Goal: Task Accomplishment & Management: Complete application form

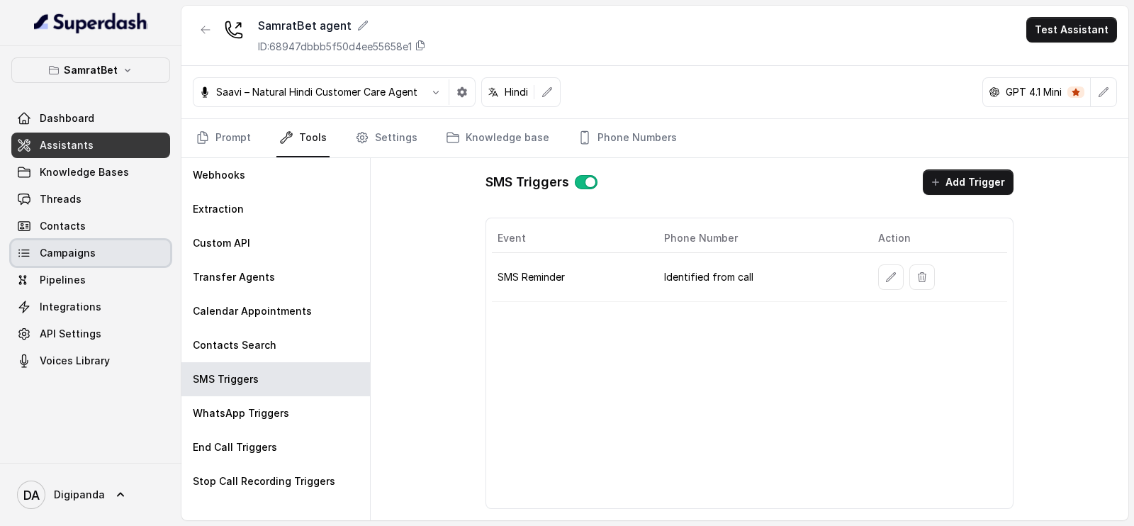
click at [140, 254] on link "Campaigns" at bounding box center [90, 253] width 159 height 26
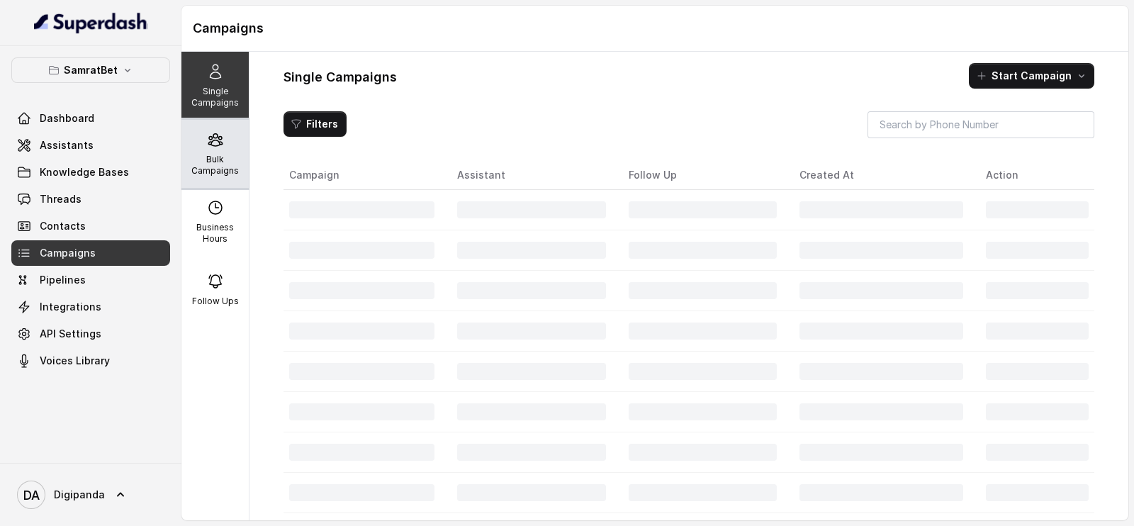
click at [230, 169] on p "Bulk Campaigns" at bounding box center [215, 165] width 56 height 23
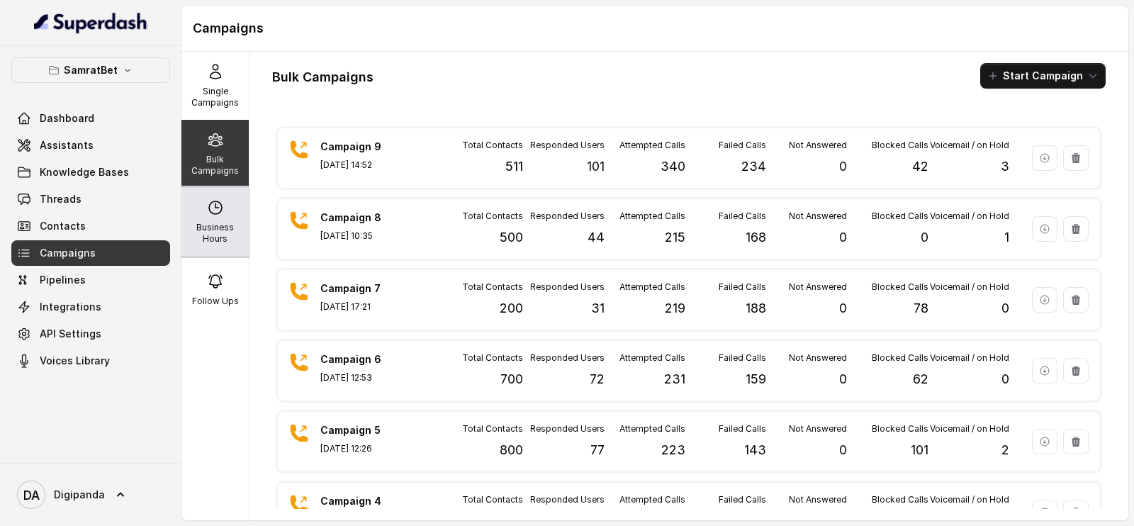
click at [213, 222] on p "Business Hours" at bounding box center [215, 233] width 56 height 23
select select "[GEOGRAPHIC_DATA]/[GEOGRAPHIC_DATA]"
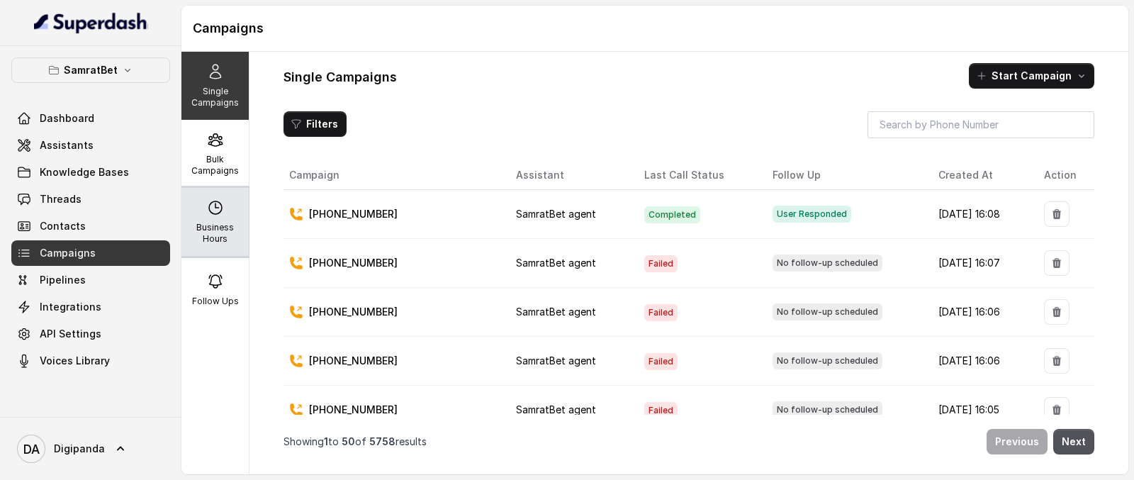
click at [200, 225] on p "Business Hours" at bounding box center [215, 233] width 56 height 23
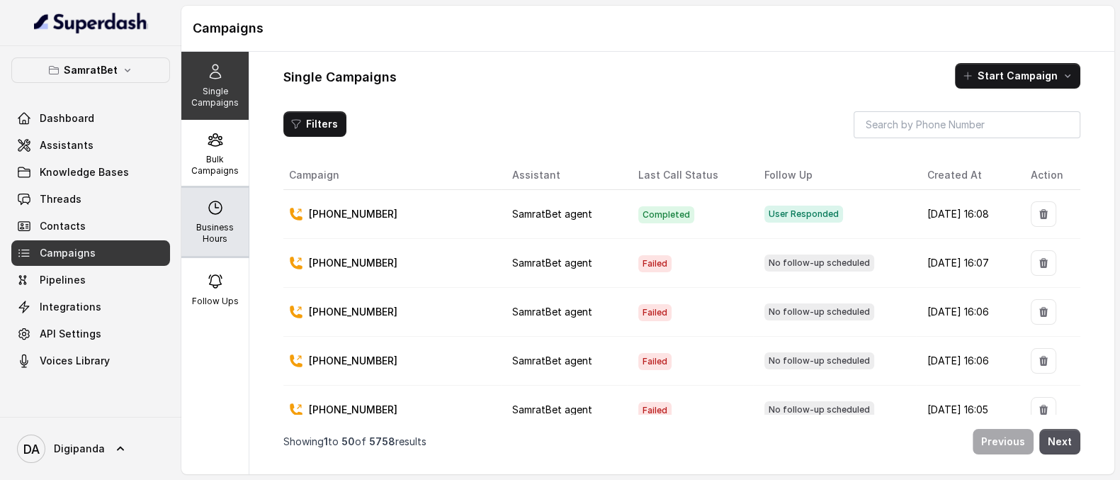
select select "[GEOGRAPHIC_DATA]/[GEOGRAPHIC_DATA]"
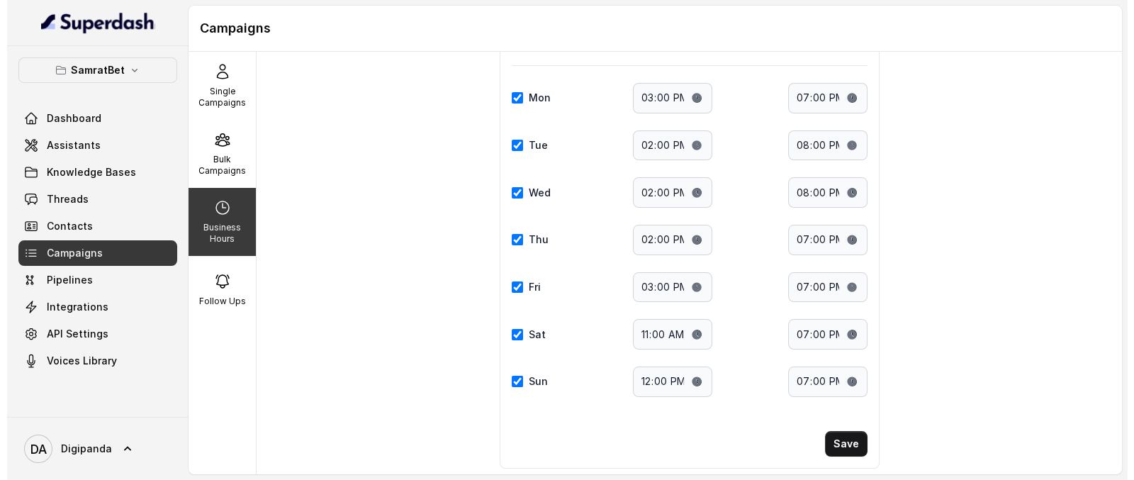
scroll to position [143, 0]
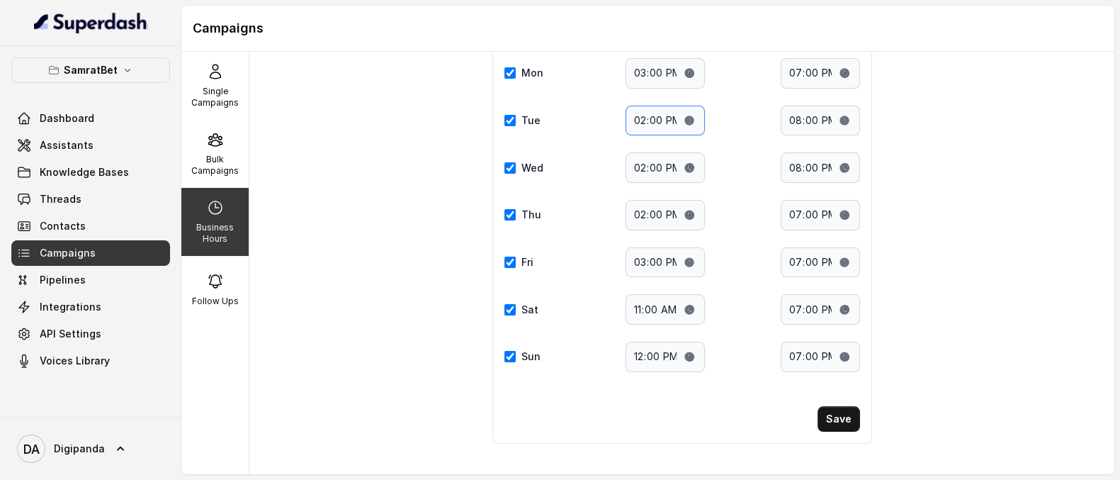
click at [680, 118] on input "14:00" at bounding box center [665, 121] width 79 height 30
type input "16:00"
click at [829, 418] on button "Save" at bounding box center [839, 419] width 43 height 26
click at [833, 112] on input "20:00" at bounding box center [820, 121] width 79 height 30
type input "18:00"
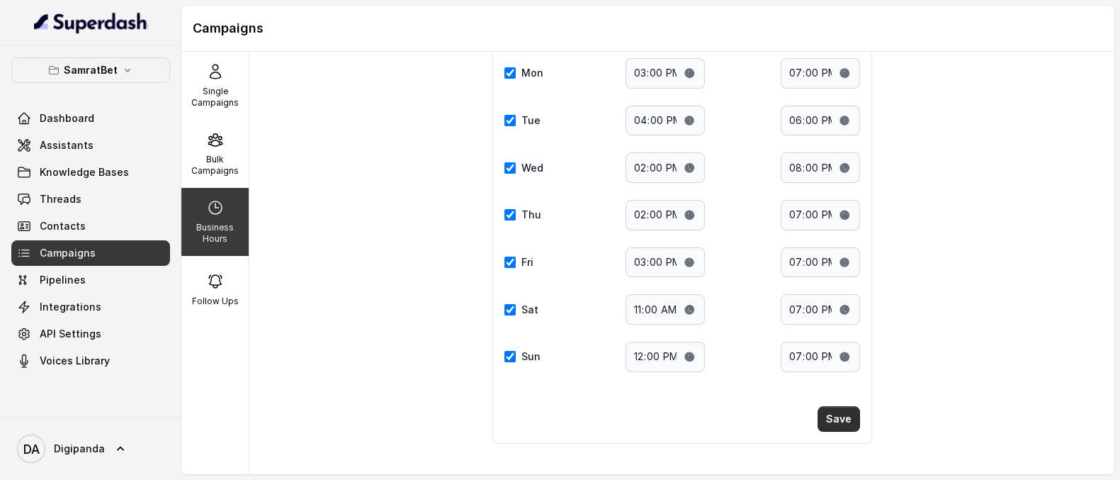
click at [838, 409] on button "Save" at bounding box center [839, 419] width 43 height 26
click at [678, 115] on input "16:00" at bounding box center [665, 121] width 79 height 30
type input "15:00"
click at [833, 417] on button "Save" at bounding box center [839, 419] width 43 height 26
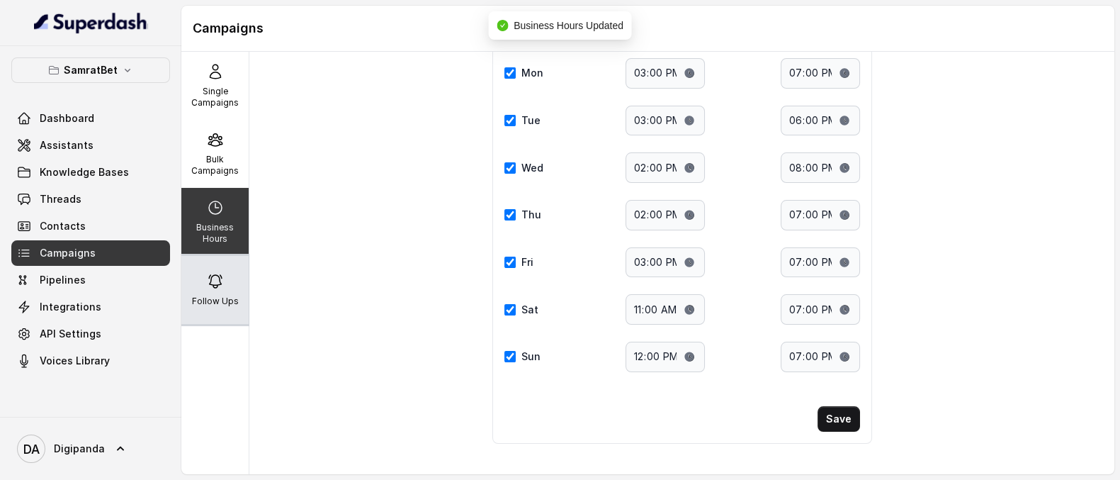
click at [219, 278] on div "Follow Ups" at bounding box center [214, 290] width 67 height 68
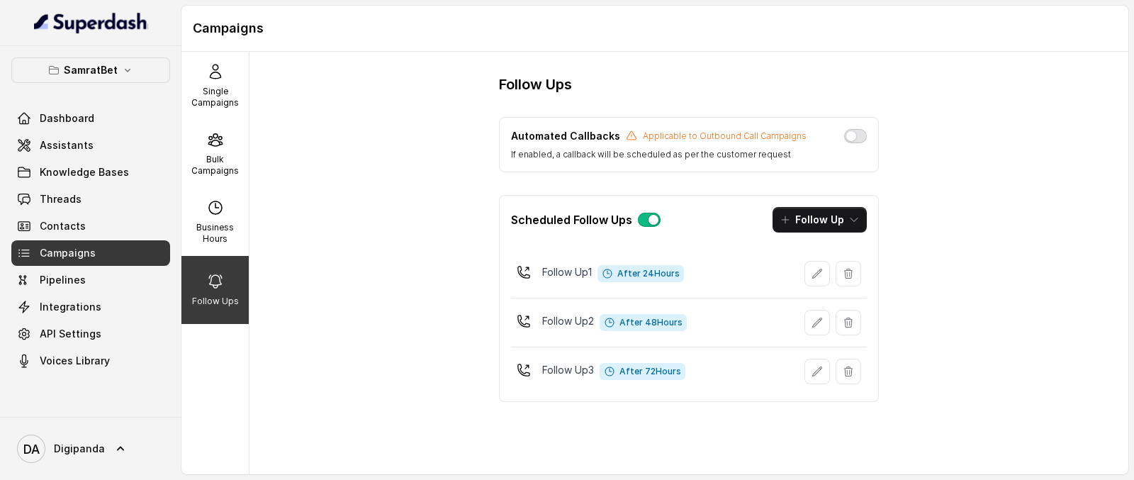
click at [858, 134] on button "button" at bounding box center [855, 136] width 23 height 14
click at [414, 218] on div "Follow Ups Automated Callbacks Applicable to Outbound Call Campaigns If enabled…" at bounding box center [688, 263] width 879 height 422
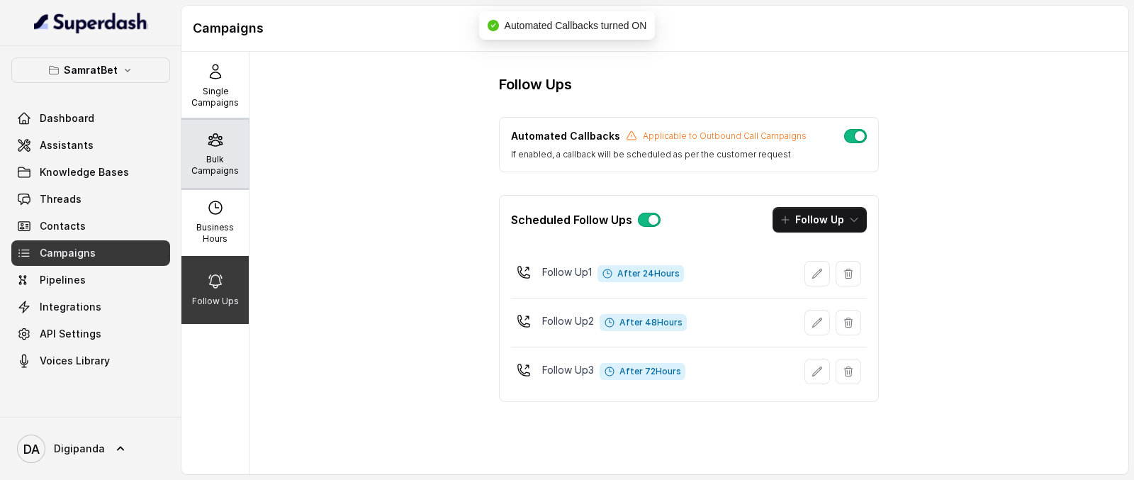
click at [218, 154] on p "Bulk Campaigns" at bounding box center [215, 165] width 56 height 23
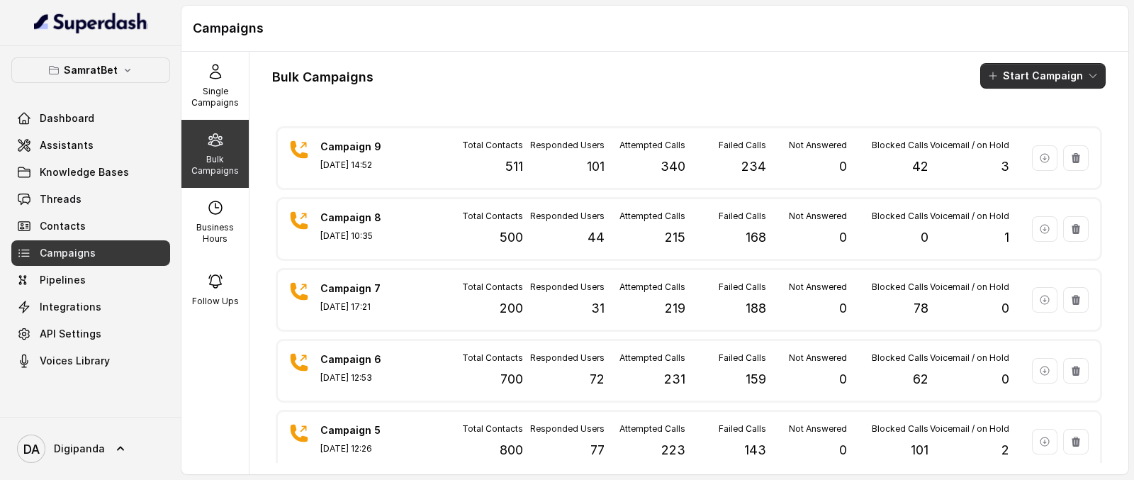
click at [1041, 74] on button "Start Campaign" at bounding box center [1042, 76] width 125 height 26
click at [1018, 126] on div "Call" at bounding box center [1009, 131] width 69 height 14
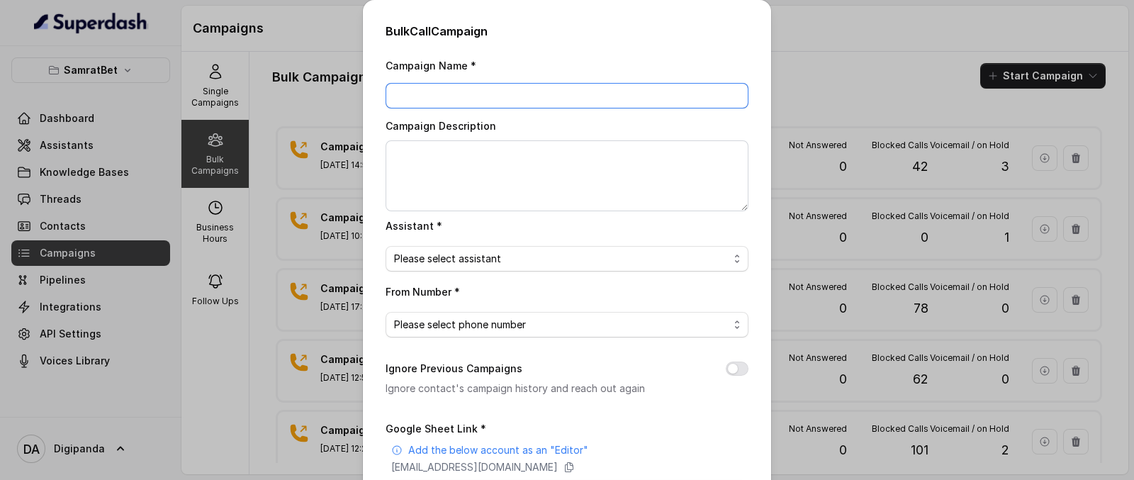
click at [620, 98] on input "Campaign Name *" at bounding box center [567, 96] width 363 height 26
type input "Campaign 10"
click at [581, 147] on textarea "Campaign Description" at bounding box center [567, 175] width 363 height 71
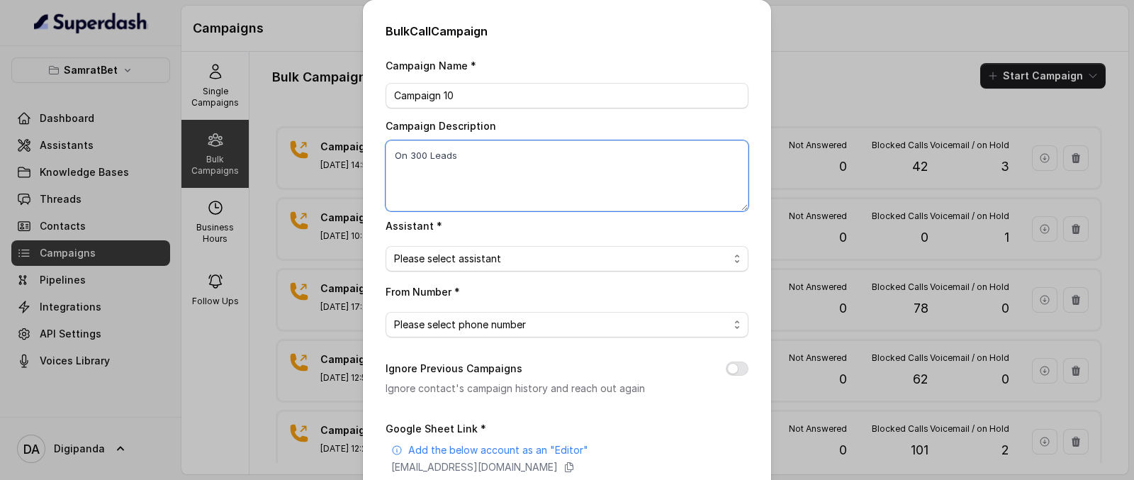
type textarea "On 300 Leads"
click at [466, 260] on span "Please select assistant" at bounding box center [561, 258] width 335 height 17
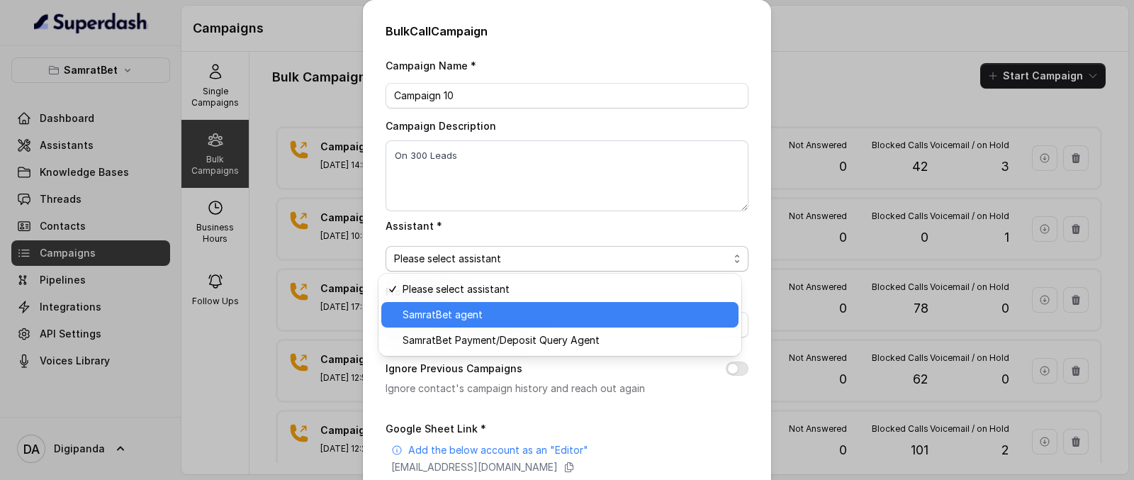
click at [468, 313] on span "SamratBet agent" at bounding box center [566, 314] width 327 height 17
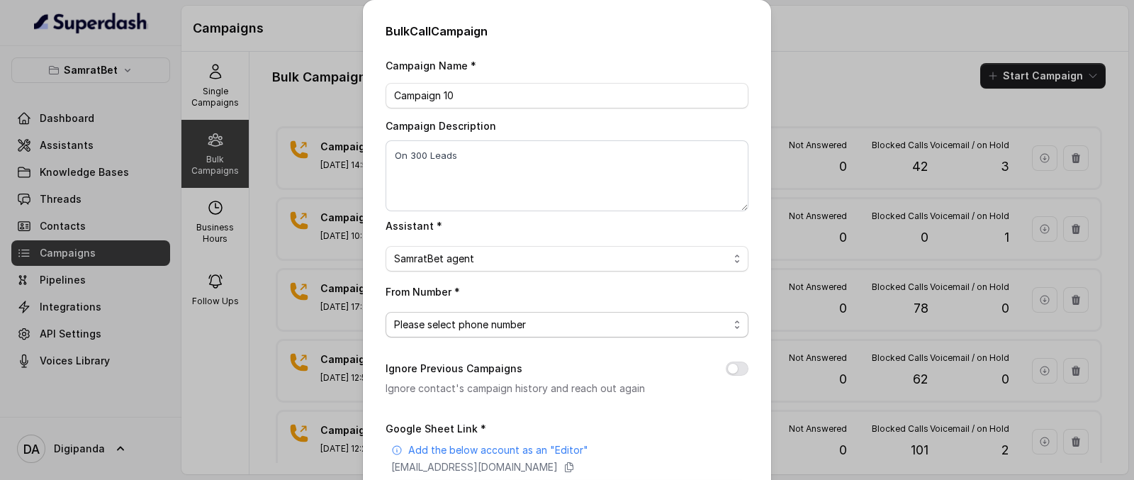
click at [471, 324] on span "Please select phone number" at bounding box center [561, 324] width 335 height 17
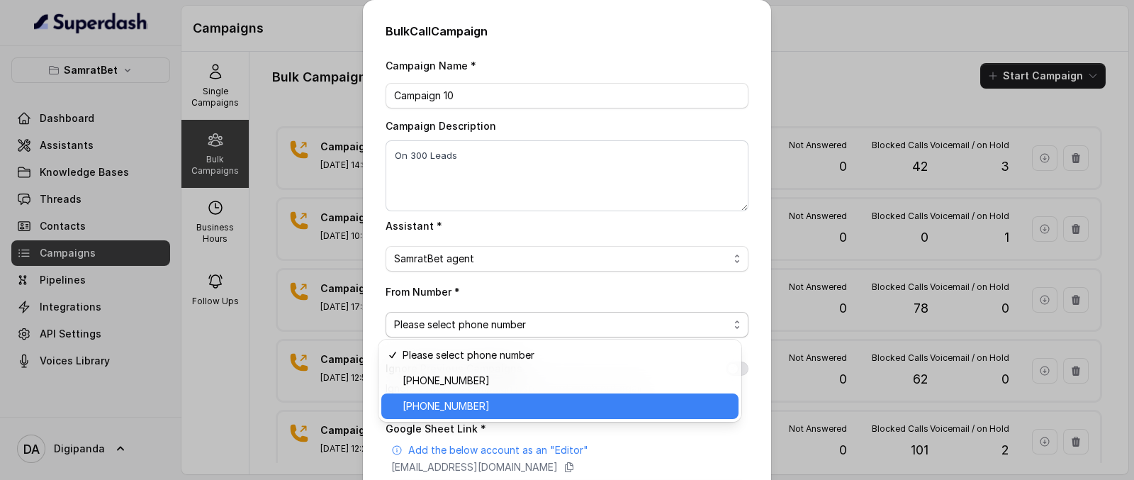
click at [476, 405] on span "[PHONE_NUMBER]" at bounding box center [566, 406] width 327 height 17
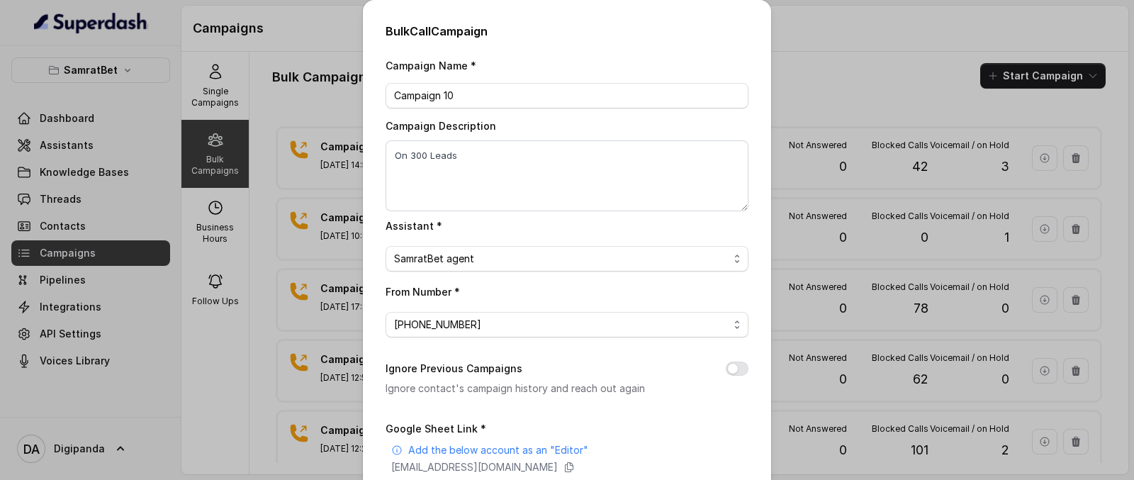
scroll to position [206, 0]
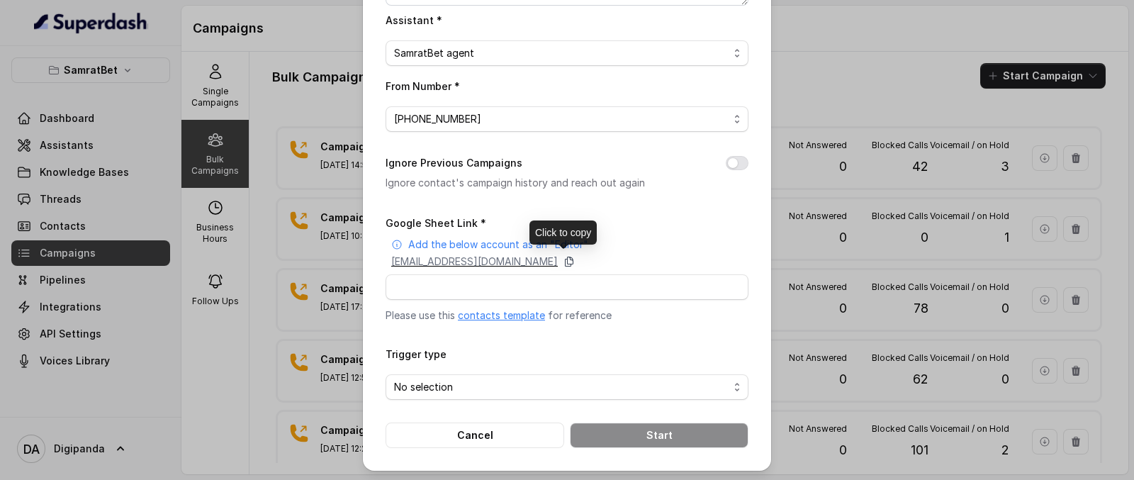
click at [575, 260] on icon at bounding box center [568, 261] width 11 height 11
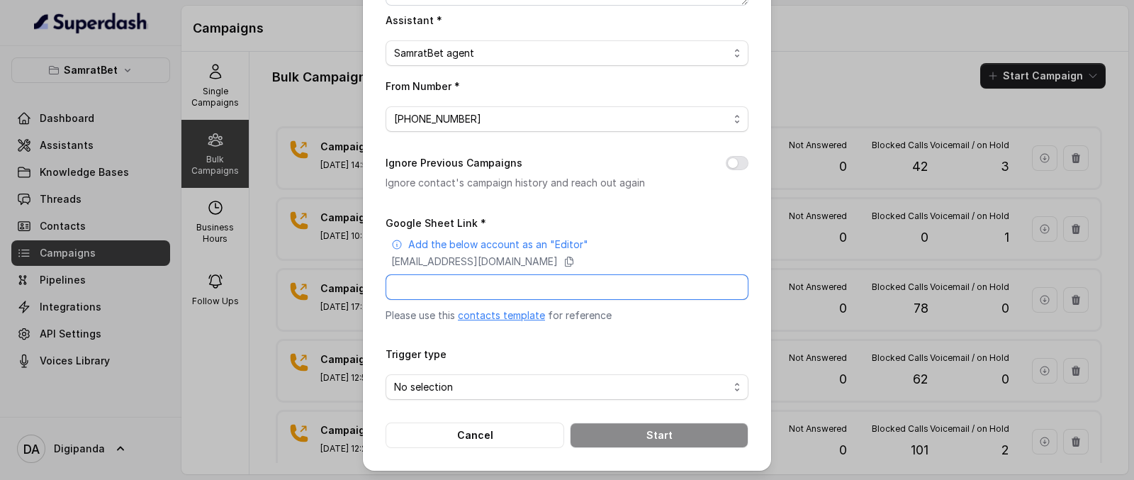
click at [494, 290] on input "Google Sheet Link *" at bounding box center [567, 287] width 363 height 26
paste input "[URL][DOMAIN_NAME]"
type input "[URL][DOMAIN_NAME]"
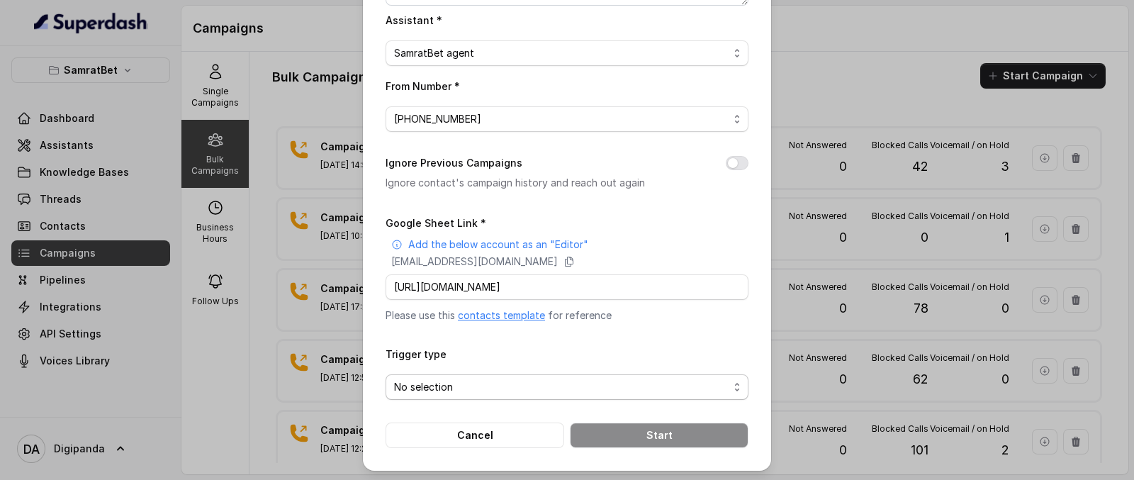
click at [495, 382] on span "No selection" at bounding box center [561, 386] width 335 height 17
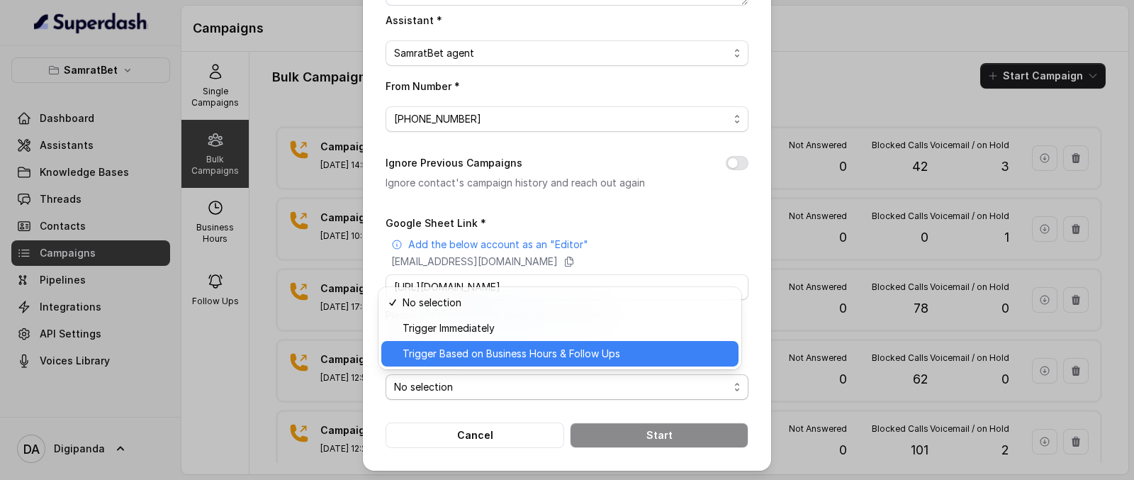
click at [500, 359] on span "Trigger Based on Business Hours & Follow Ups" at bounding box center [566, 353] width 327 height 17
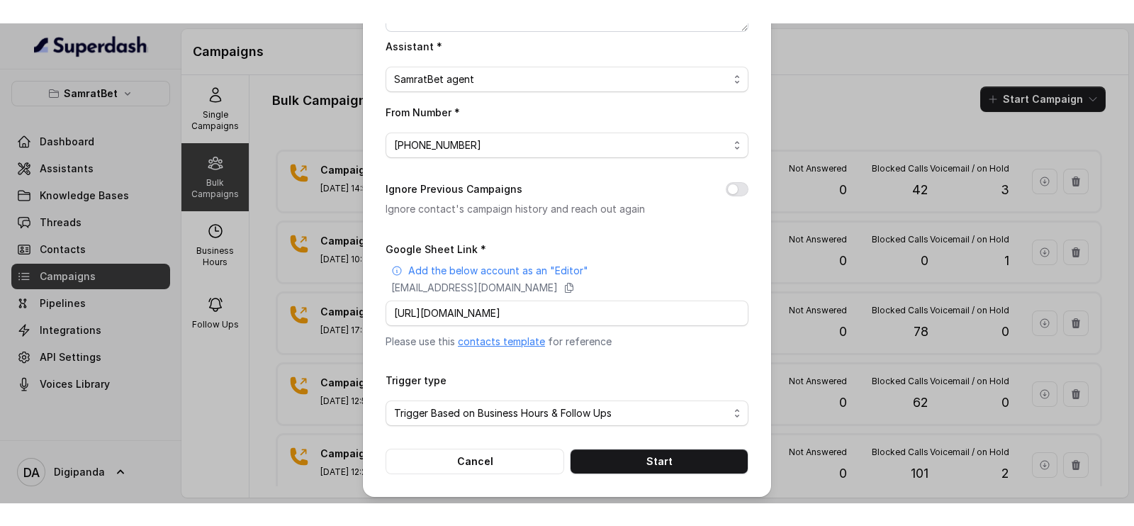
scroll to position [206, 0]
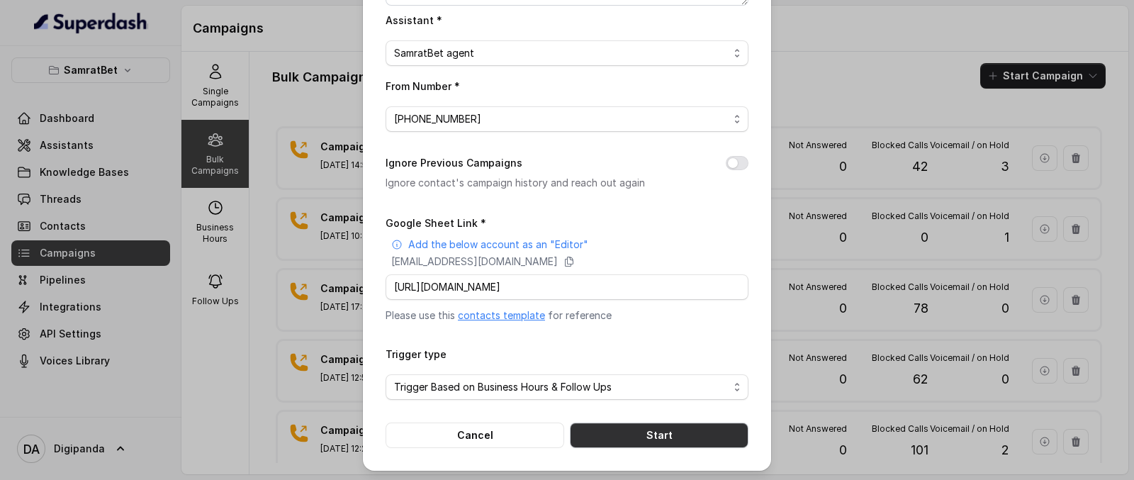
click at [653, 432] on button "Start" at bounding box center [659, 435] width 179 height 26
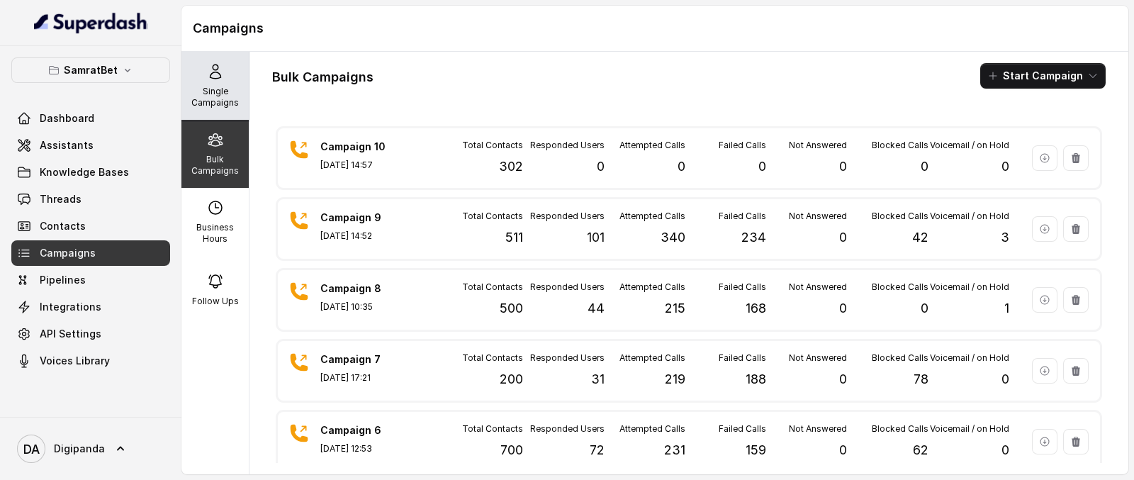
click at [209, 89] on p "Single Campaigns" at bounding box center [215, 97] width 56 height 23
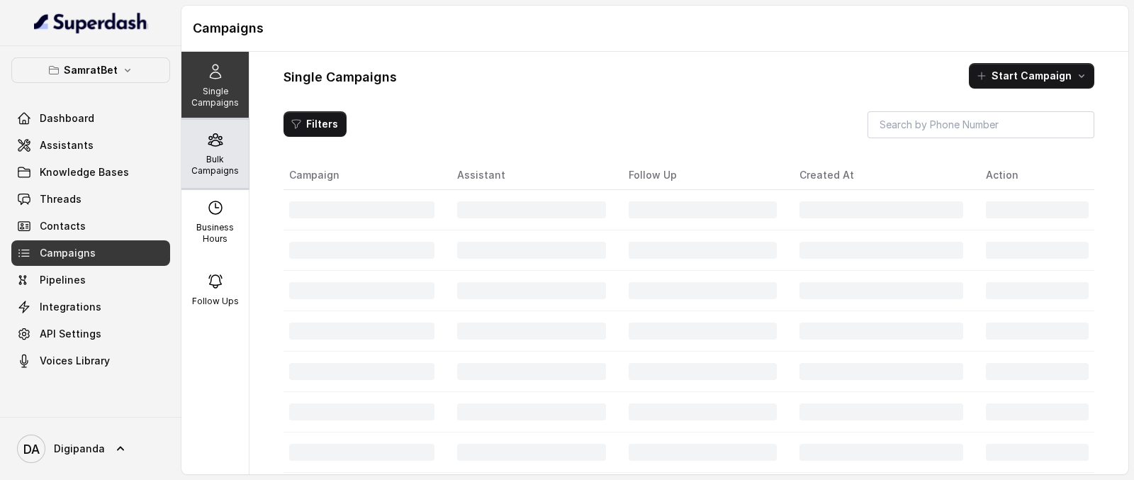
click at [220, 142] on div "Bulk Campaigns" at bounding box center [214, 154] width 67 height 68
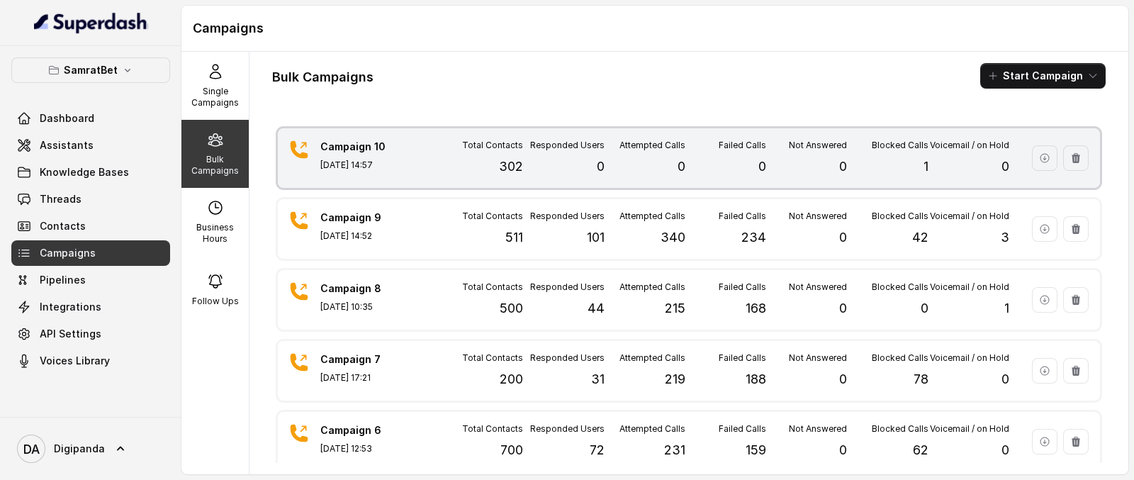
click at [588, 176] on div "Responded Users 0" at bounding box center [563, 158] width 81 height 37
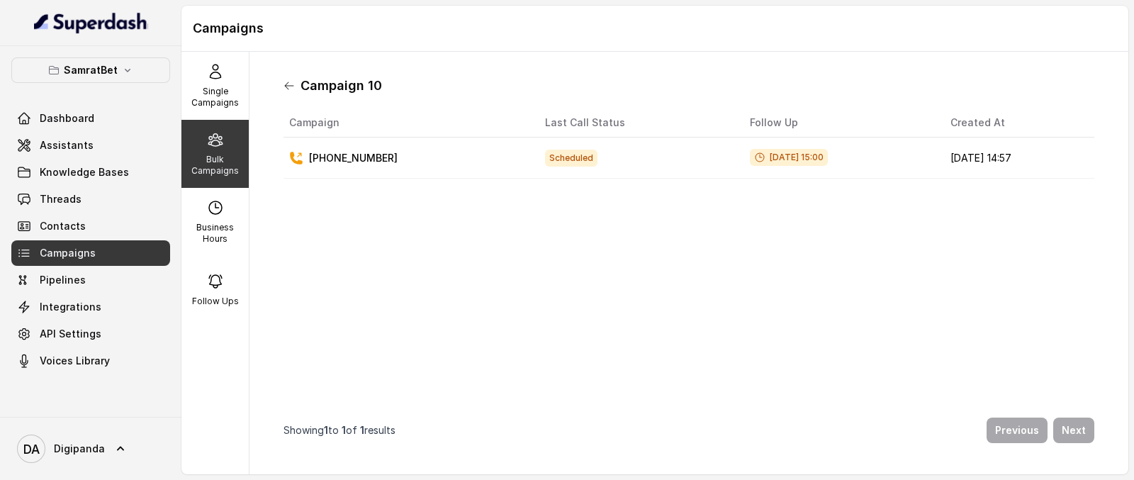
click at [283, 89] on icon at bounding box center [288, 85] width 11 height 11
